Goal: Task Accomplishment & Management: Manage account settings

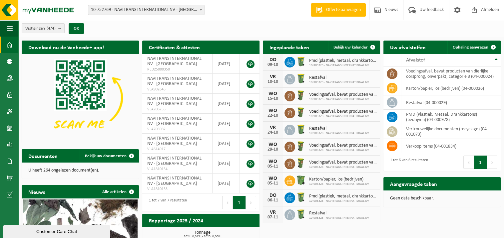
click at [319, 132] on span "10-903323 - NAVITRANS INTERNATIONAL NV" at bounding box center [339, 134] width 60 height 4
click at [366, 48] on span at bounding box center [372, 47] width 13 height 13
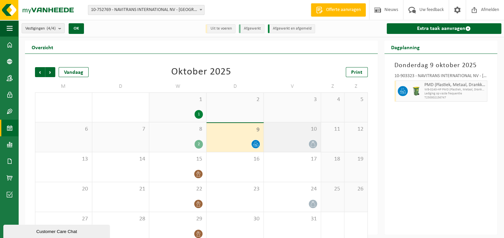
click at [313, 144] on icon at bounding box center [313, 145] width 6 height 6
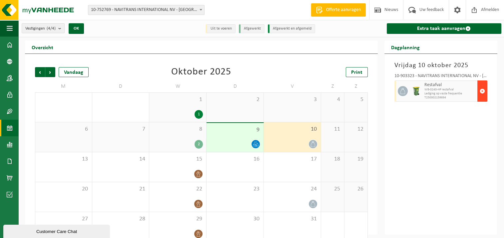
click at [482, 90] on span "button" at bounding box center [482, 91] width 5 height 13
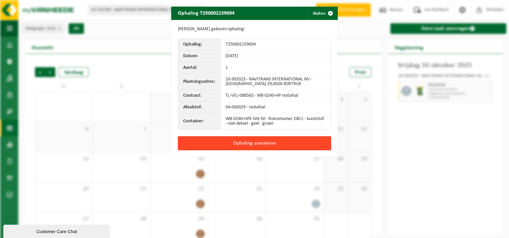
click at [255, 141] on button "Ophaling annuleren" at bounding box center [254, 144] width 153 height 14
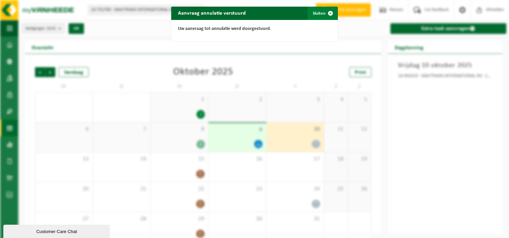
click at [317, 11] on button "Sluiten" at bounding box center [322, 13] width 30 height 13
